Goal: Find specific page/section: Find specific page/section

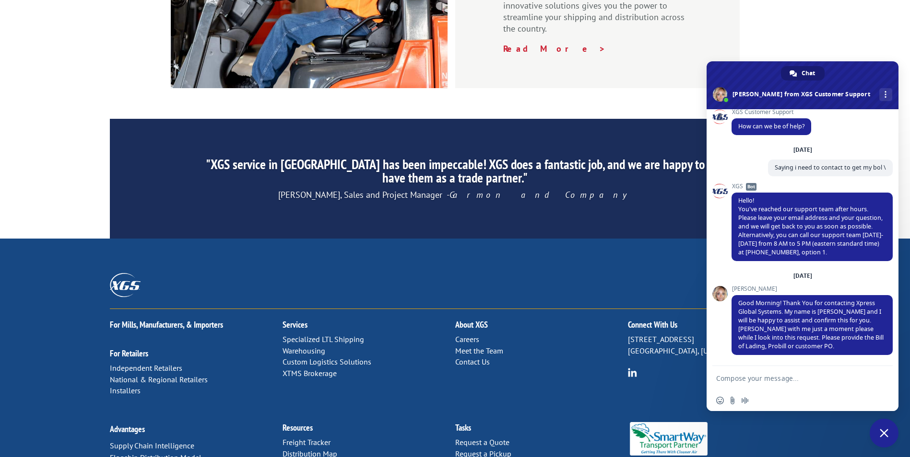
scroll to position [1440, 0]
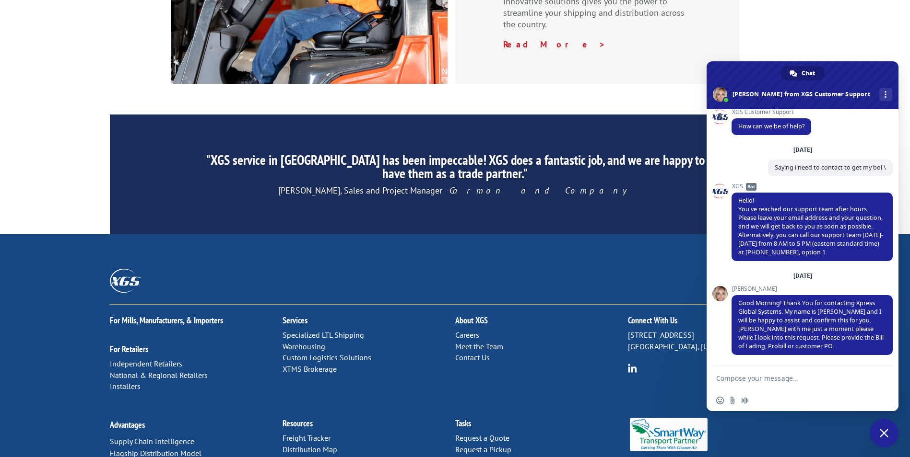
click at [312, 445] on link "Distribution Map" at bounding box center [309, 450] width 55 height 10
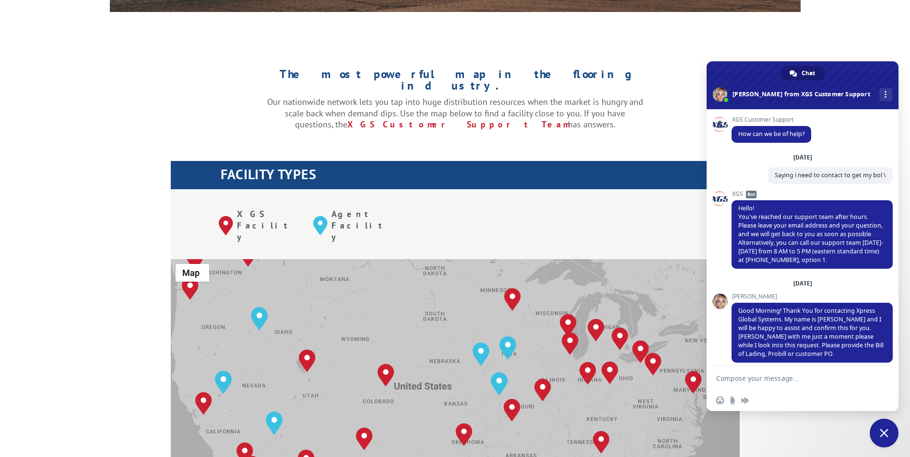
scroll to position [8, 0]
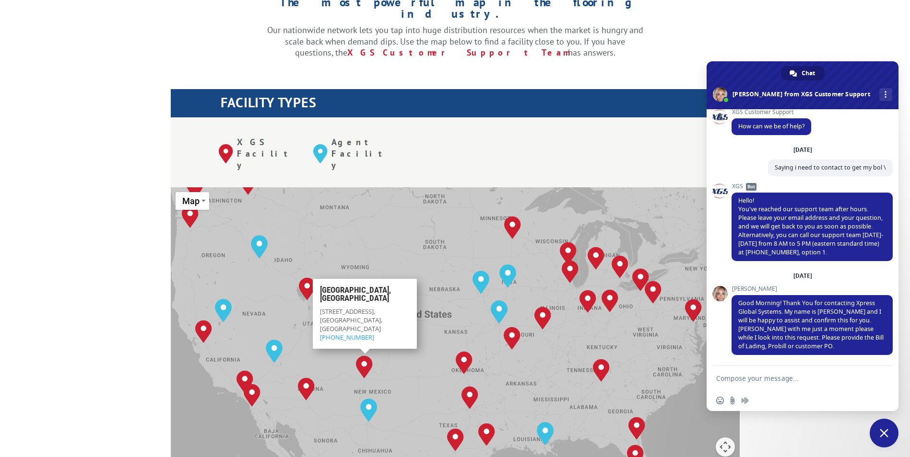
click at [370, 356] on img "Albuquerque, NM" at bounding box center [364, 367] width 17 height 23
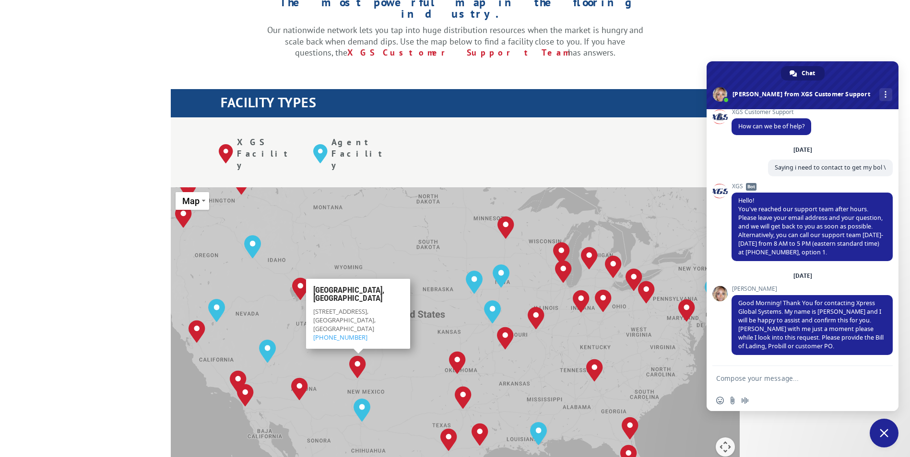
drag, startPoint x: 389, startPoint y: 273, endPoint x: 313, endPoint y: 274, distance: 75.8
click at [313, 307] on p "7400 Meridian Pl NW Ste C, Albuquerque, NM 87121, USA 505-768-1102" at bounding box center [358, 324] width 90 height 35
copy p "7400 Meridian Pl NW Ste C"
